Goal: Information Seeking & Learning: Learn about a topic

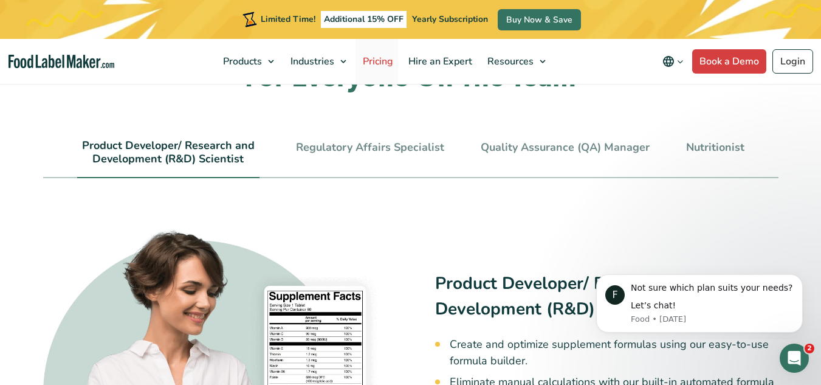
click at [383, 60] on span "Pricing" at bounding box center [376, 61] width 35 height 13
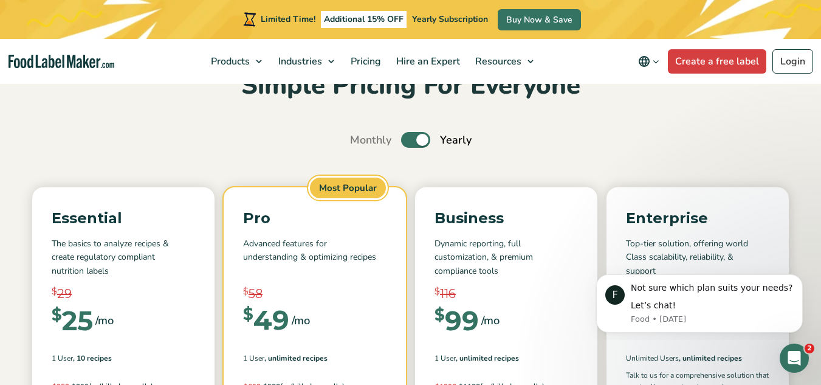
scroll to position [70, 0]
click at [422, 138] on label "Toggle" at bounding box center [415, 140] width 29 height 16
click at [360, 138] on input "Toggle" at bounding box center [356, 141] width 8 height 8
checkbox input "false"
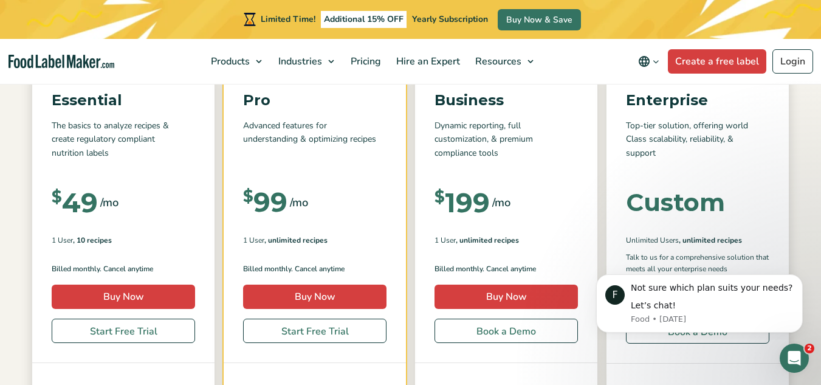
scroll to position [188, 0]
